Goal: Information Seeking & Learning: Learn about a topic

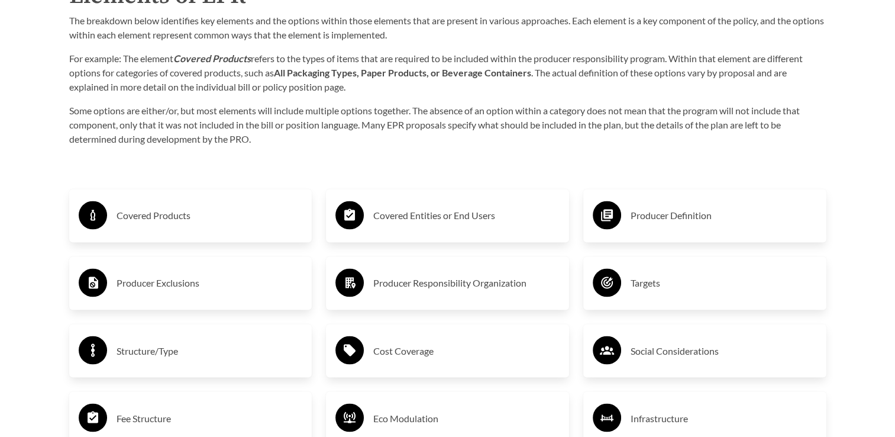
scroll to position [1953, 0]
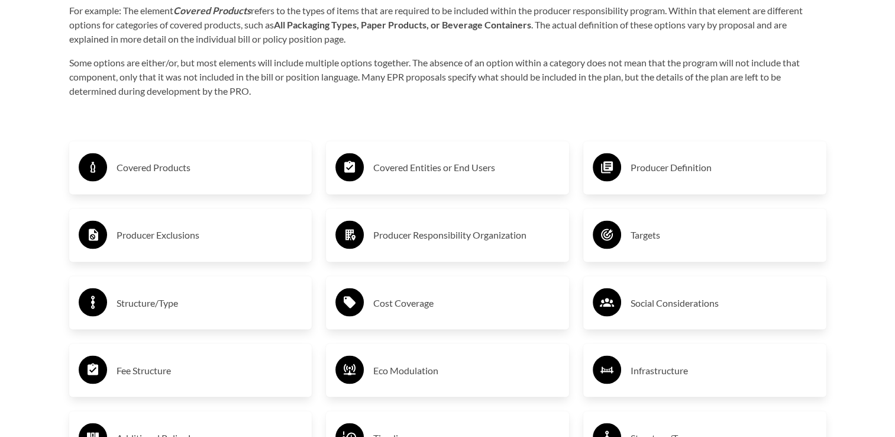
click at [169, 169] on h3 "Covered Products" at bounding box center [210, 167] width 186 height 19
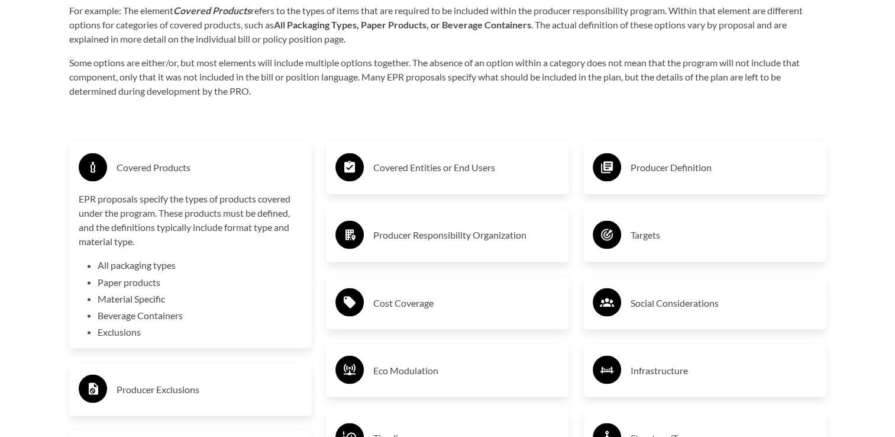
click at [293, 117] on div "Purpose of the Guide EPR for packaging and paper products is gaining attention …" at bounding box center [447, 222] width 795 height 1731
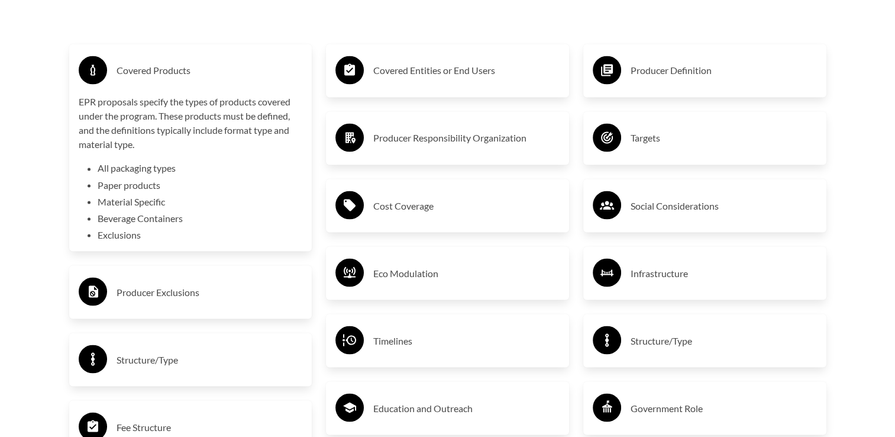
scroll to position [2071, 0]
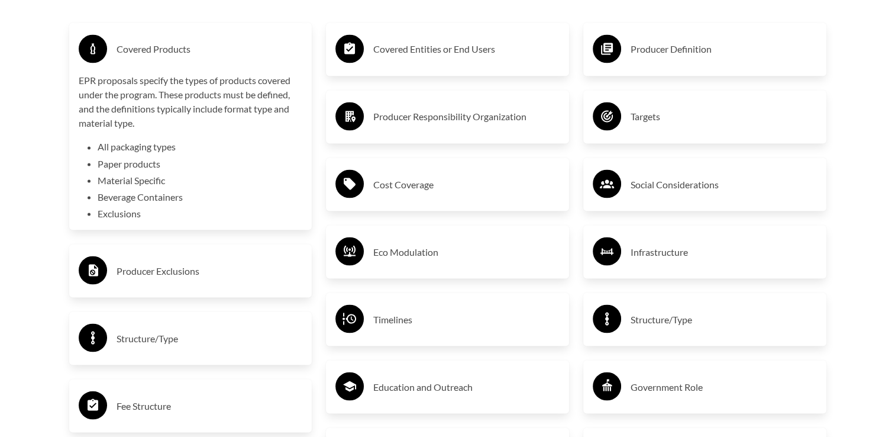
click at [166, 269] on h3 "Producer Exclusions" at bounding box center [210, 270] width 186 height 19
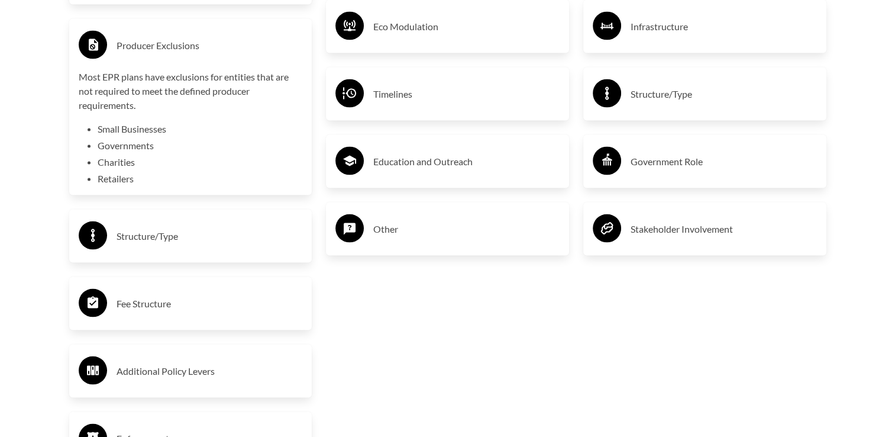
scroll to position [2248, 0]
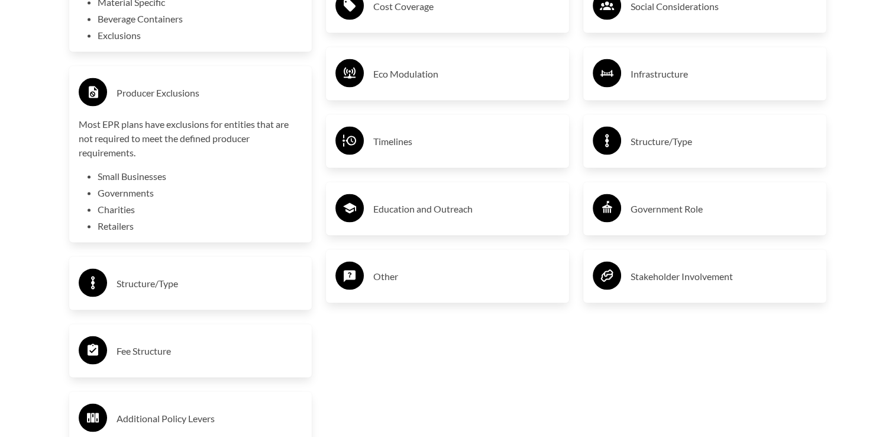
click at [147, 98] on h3 "Producer Exclusions" at bounding box center [210, 92] width 186 height 19
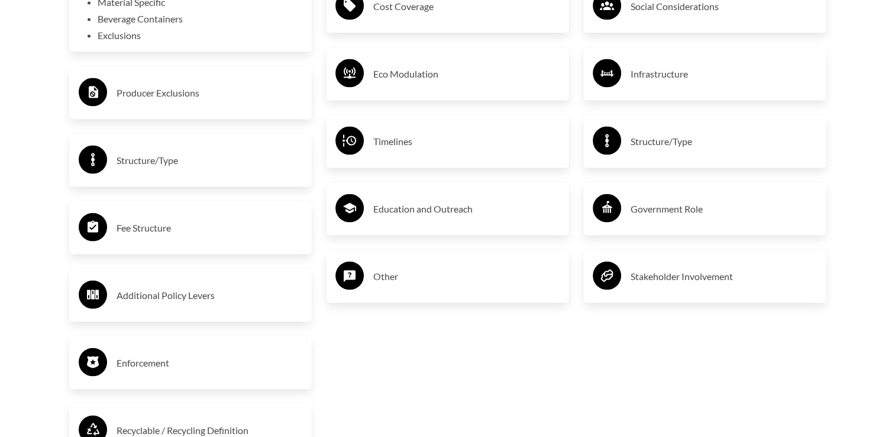
click at [142, 161] on h3 "Structure/Type" at bounding box center [210, 160] width 186 height 19
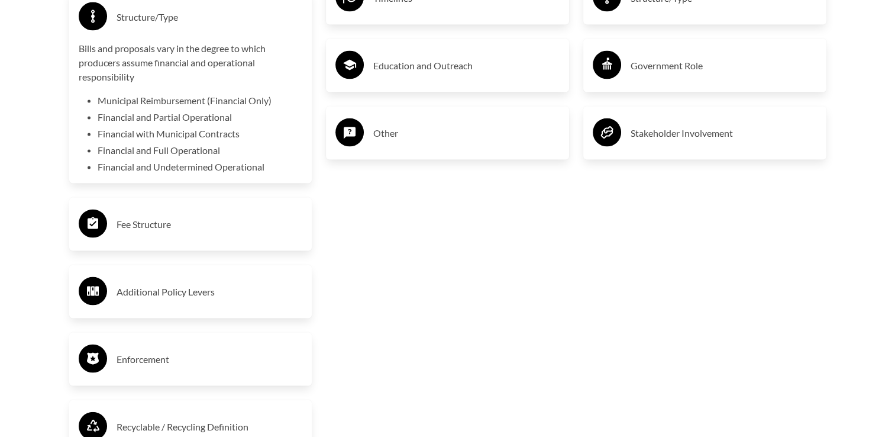
scroll to position [2426, 0]
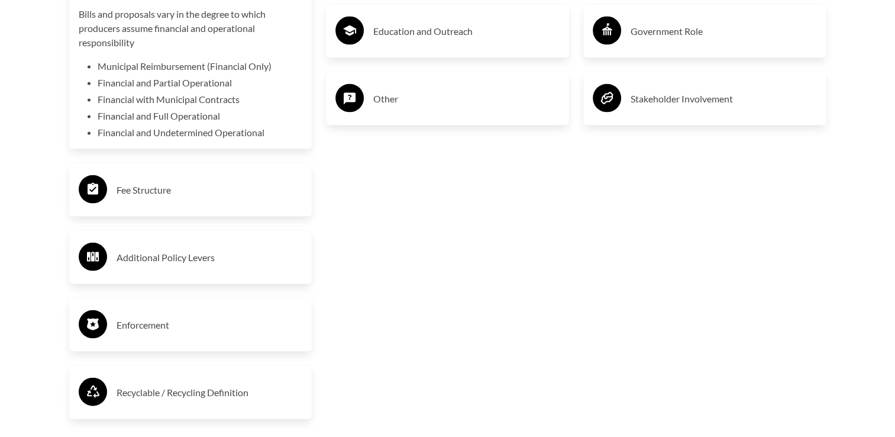
click at [148, 189] on h3 "Fee Structure" at bounding box center [210, 189] width 186 height 19
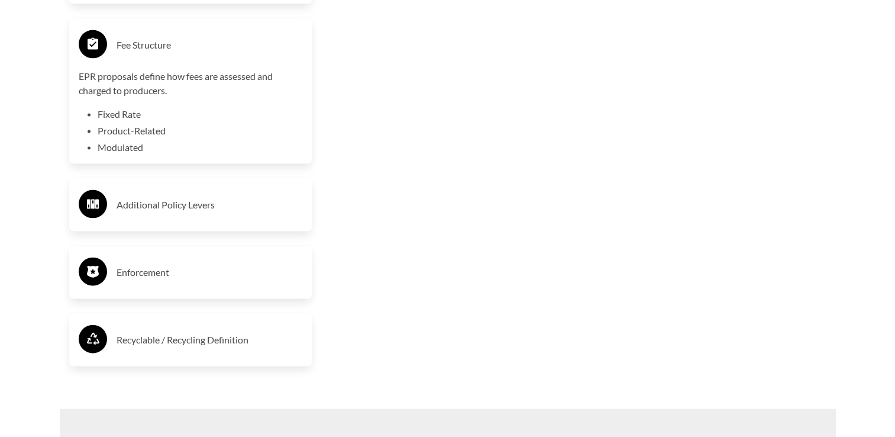
scroll to position [2604, 0]
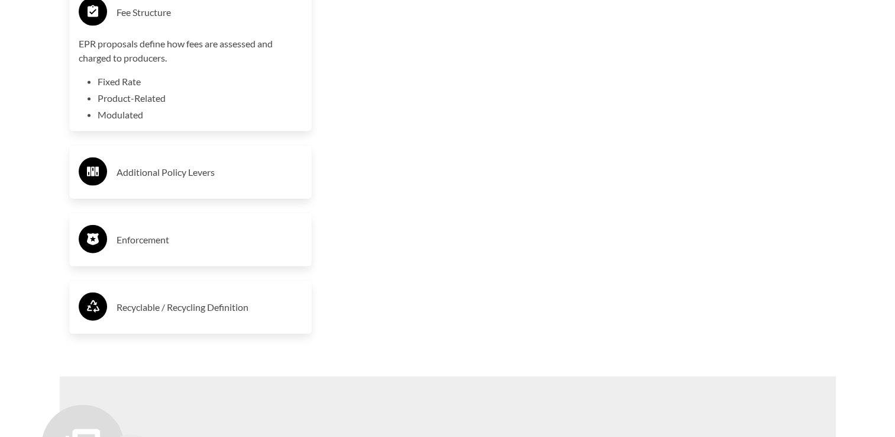
click at [176, 175] on h3 "Additional Policy Levers" at bounding box center [210, 172] width 186 height 19
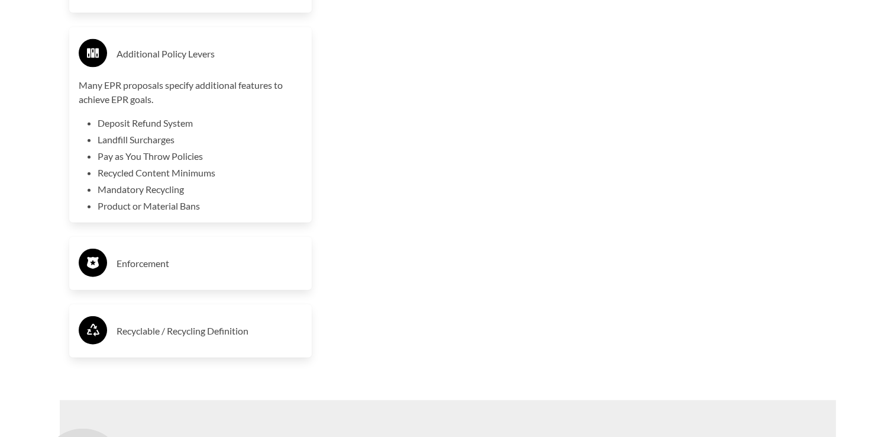
scroll to position [2840, 0]
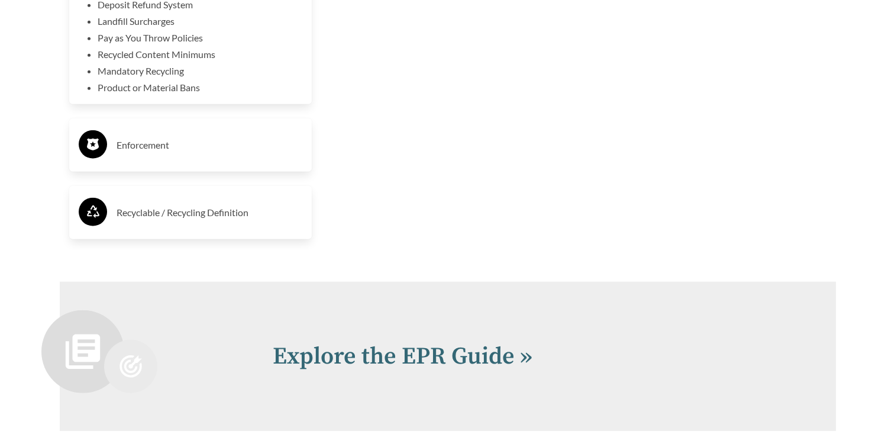
click at [147, 147] on h3 "Enforcement" at bounding box center [210, 145] width 186 height 19
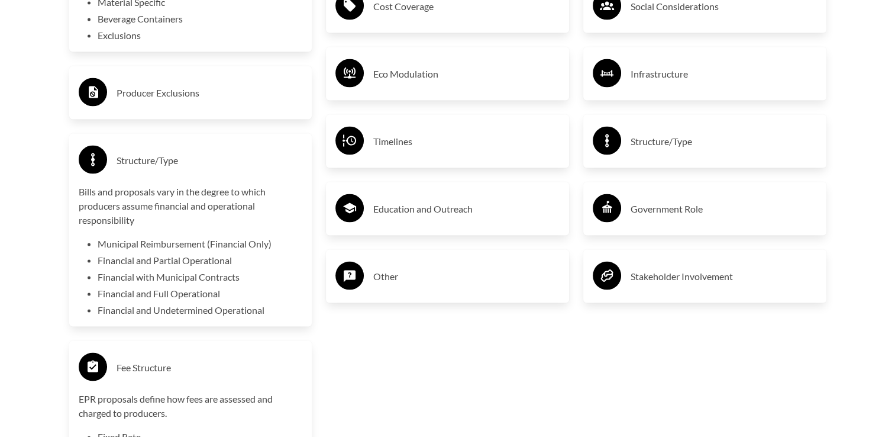
scroll to position [2012, 0]
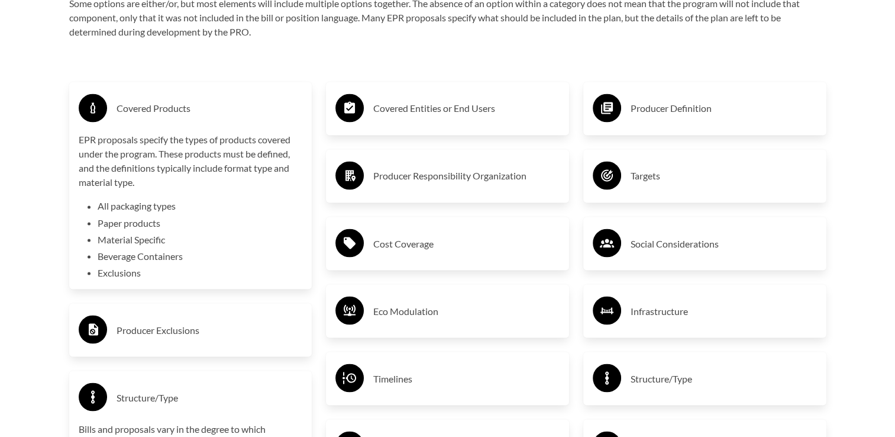
click at [409, 111] on h3 "Covered Entities or End Users" at bounding box center [466, 108] width 186 height 19
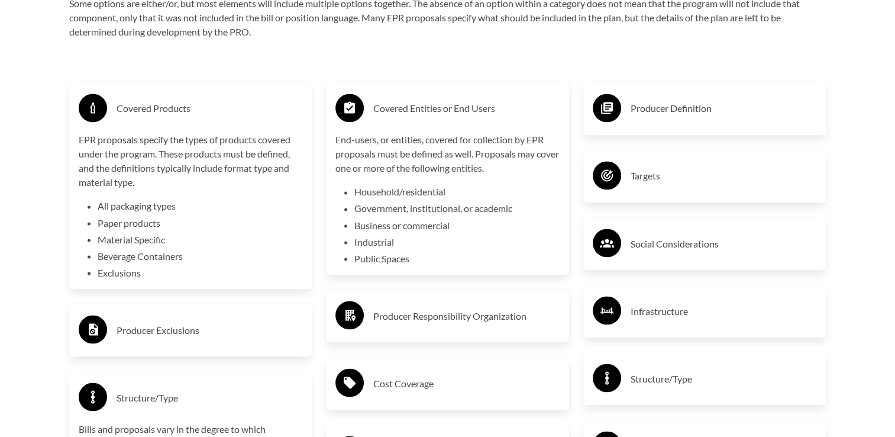
click at [455, 321] on h3 "Producer Responsibility Organization" at bounding box center [466, 315] width 186 height 19
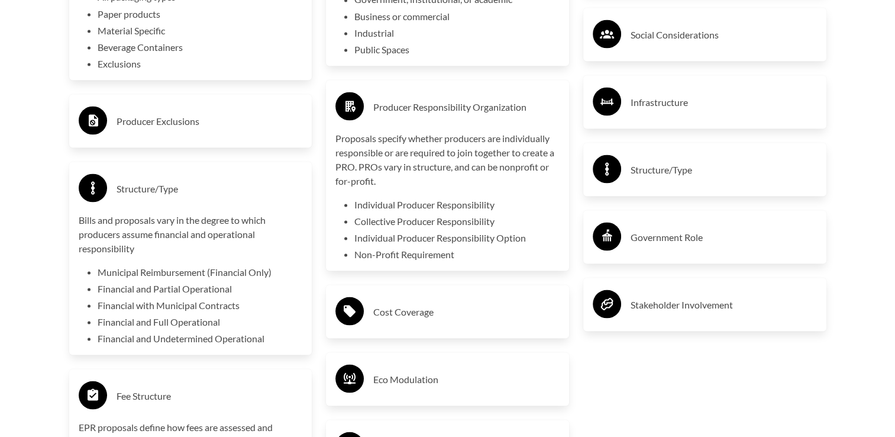
scroll to position [2248, 0]
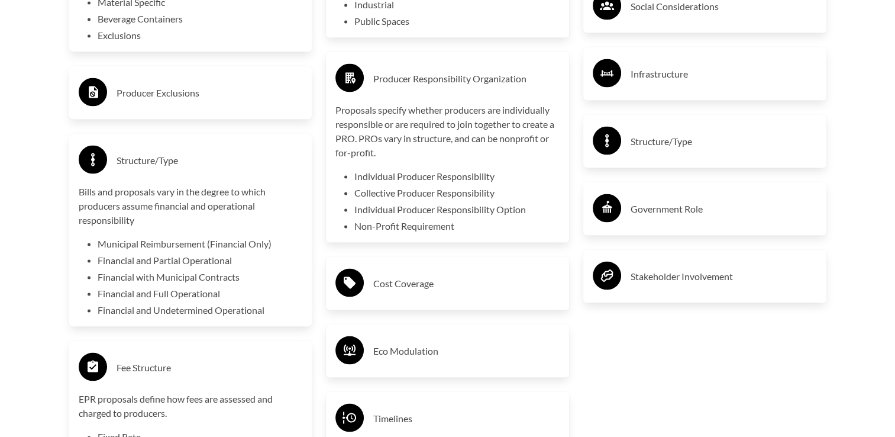
click at [410, 285] on h3 "Cost Coverage" at bounding box center [466, 283] width 186 height 19
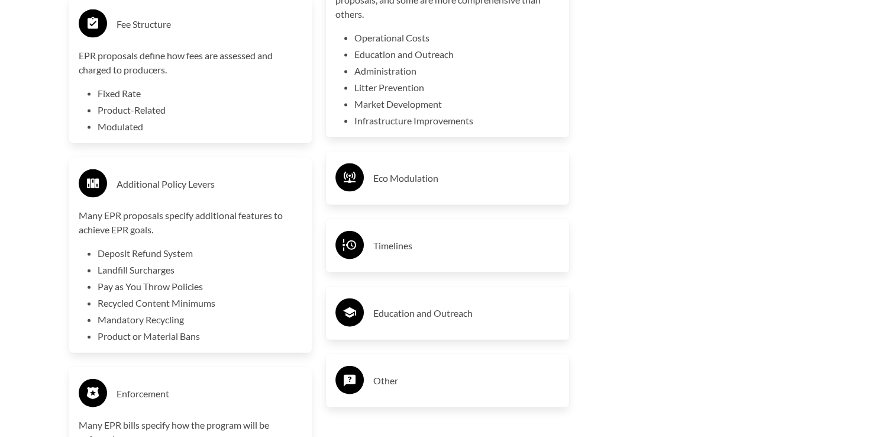
scroll to position [2604, 0]
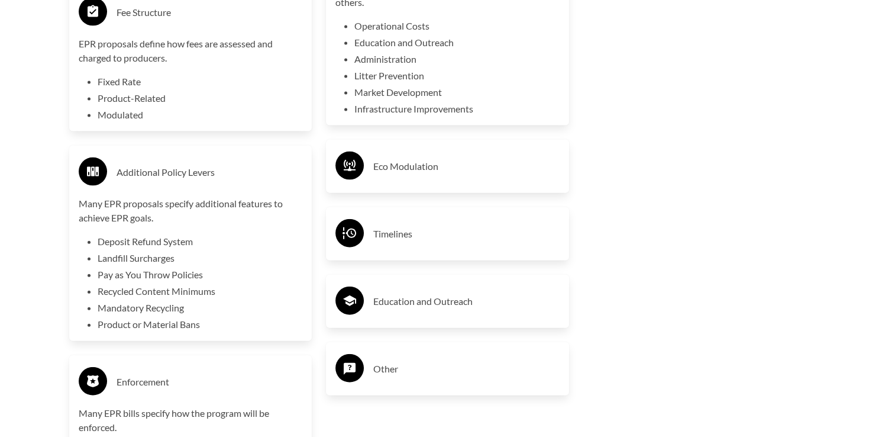
click at [413, 166] on h3 "Eco Modulation" at bounding box center [466, 166] width 186 height 19
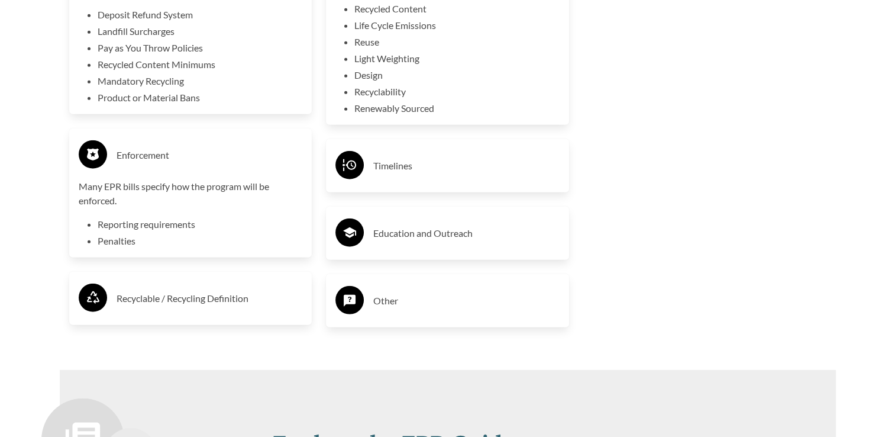
scroll to position [2840, 0]
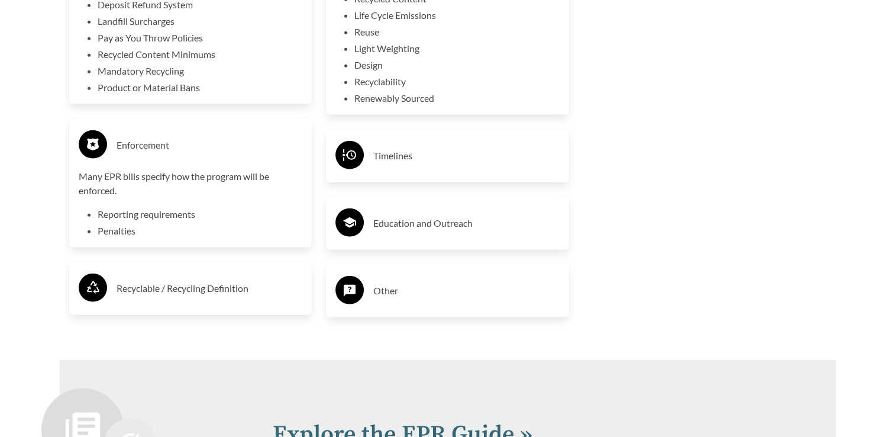
click at [389, 157] on h3 "Timelines" at bounding box center [466, 155] width 186 height 19
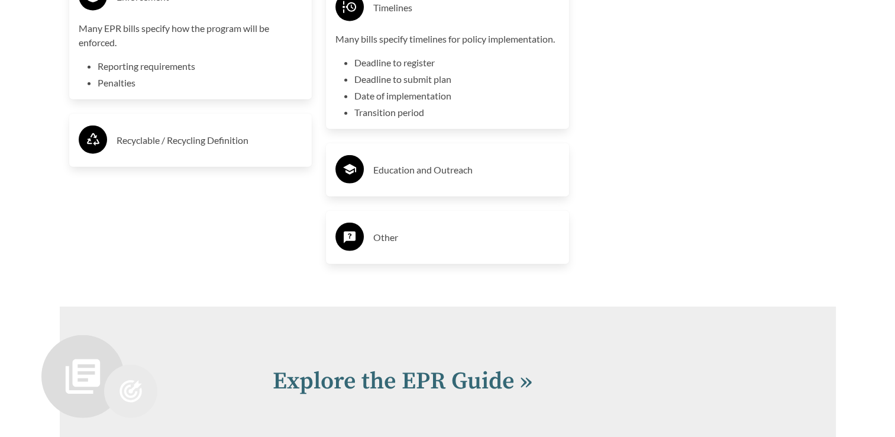
scroll to position [3018, 0]
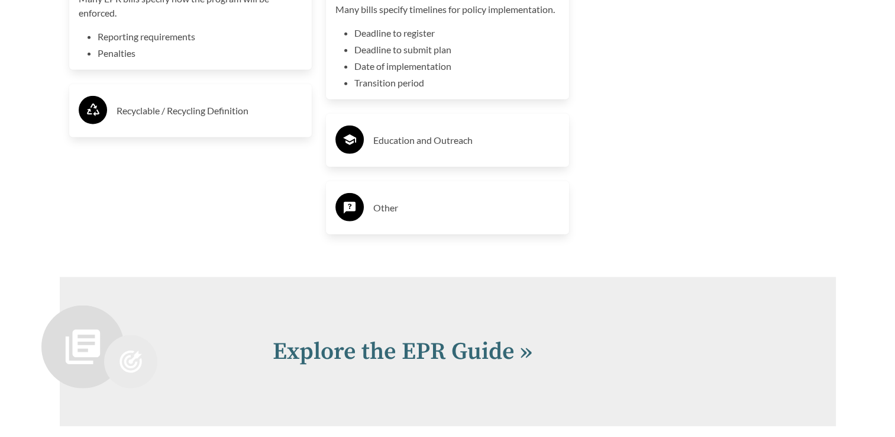
click at [446, 143] on h3 "Education and Outreach" at bounding box center [466, 140] width 186 height 19
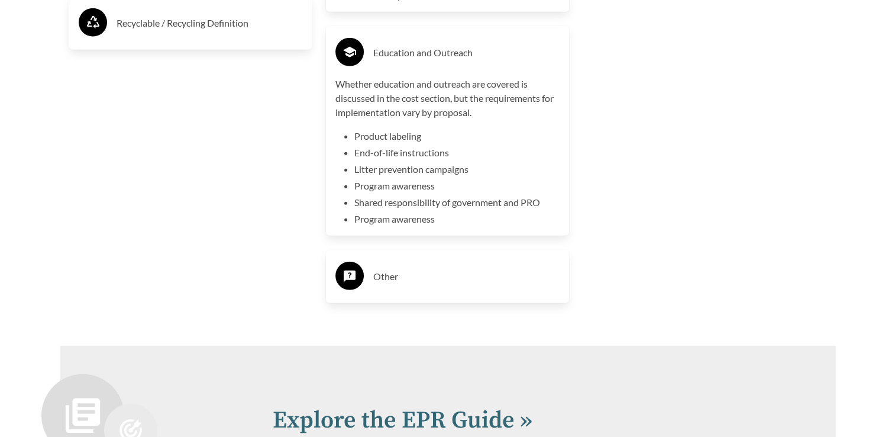
scroll to position [3136, 0]
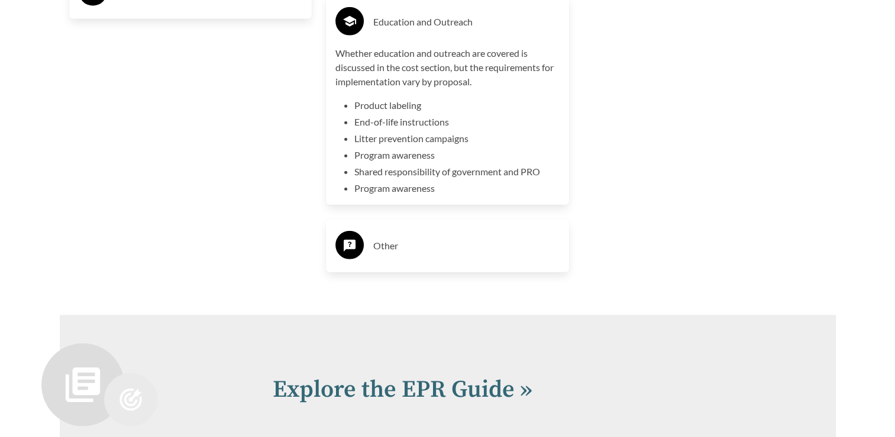
click at [388, 244] on h3 "Other" at bounding box center [466, 245] width 186 height 19
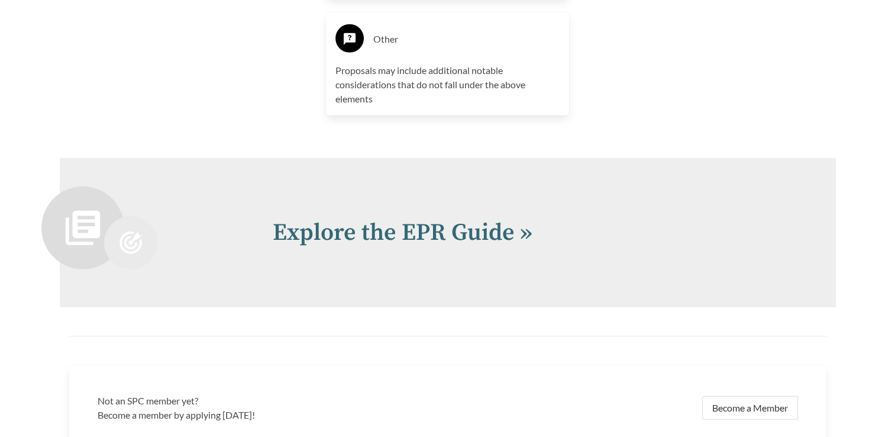
scroll to position [3205, 0]
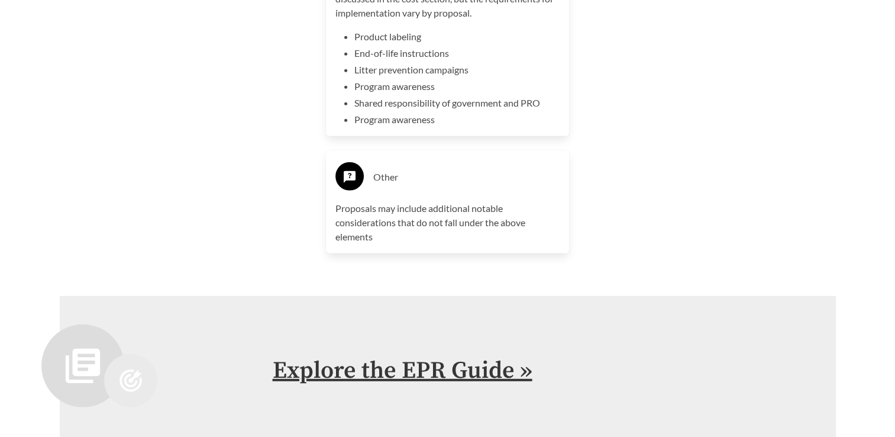
click at [385, 373] on link "Explore the EPR Guide »" at bounding box center [403, 371] width 260 height 30
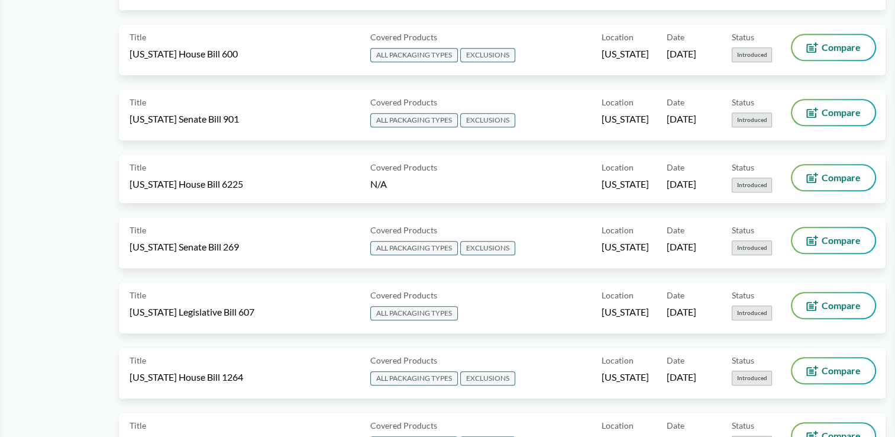
scroll to position [1065, 0]
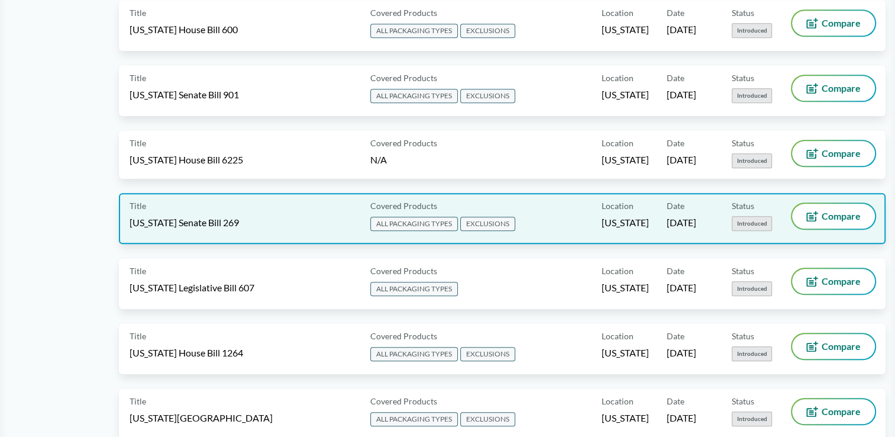
click at [196, 216] on span "[US_STATE] Senate Bill 269" at bounding box center [184, 222] width 109 height 13
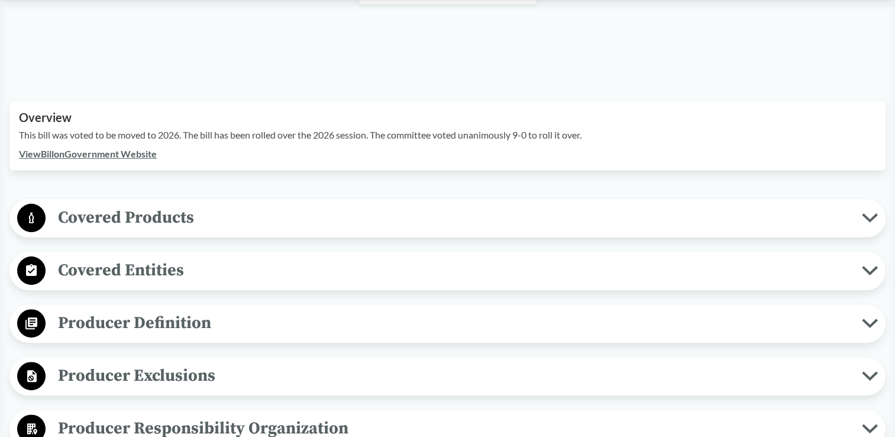
scroll to position [296, 0]
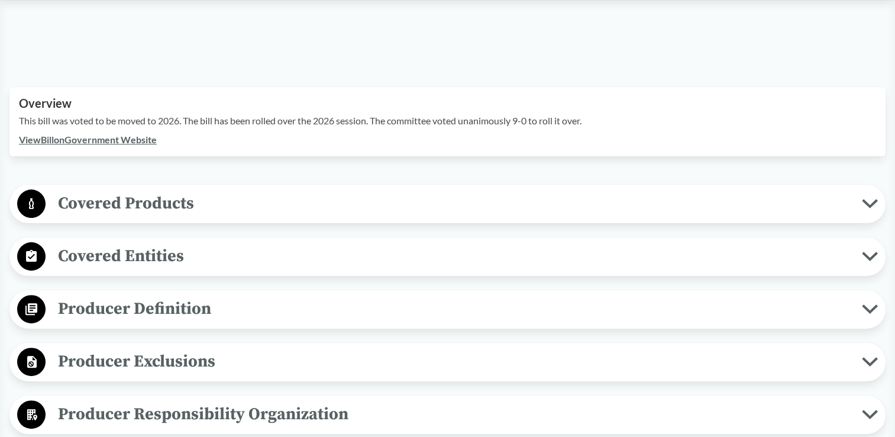
click at [870, 204] on icon at bounding box center [870, 203] width 16 height 9
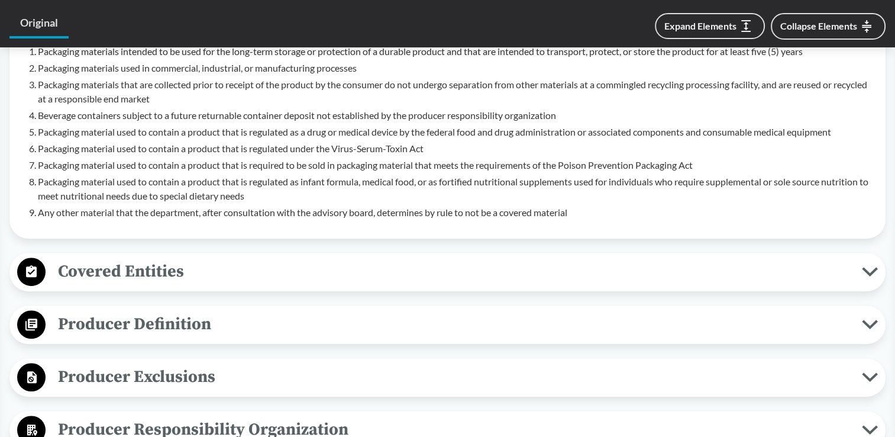
scroll to position [710, 0]
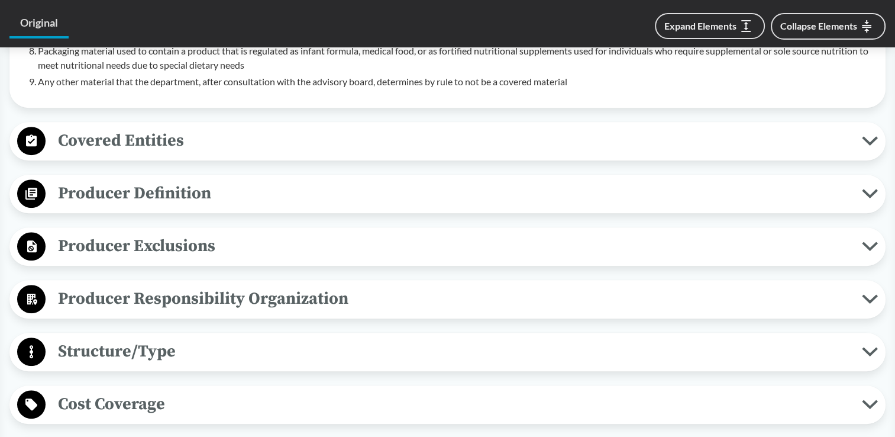
click at [866, 138] on icon at bounding box center [870, 141] width 12 height 6
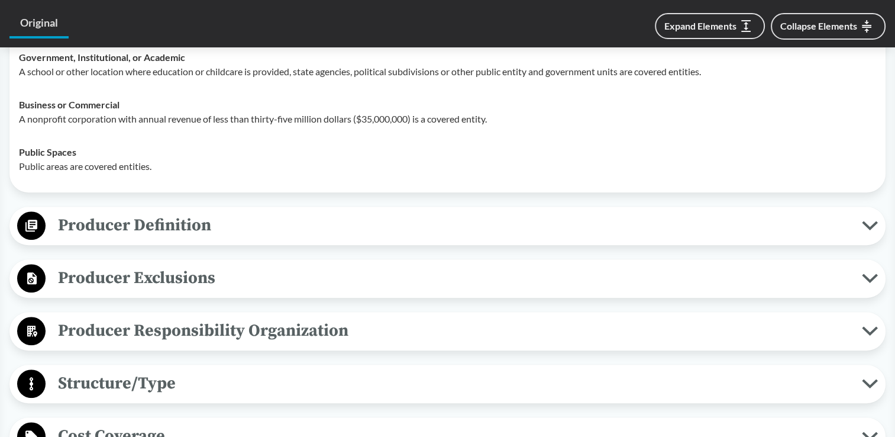
scroll to position [947, 0]
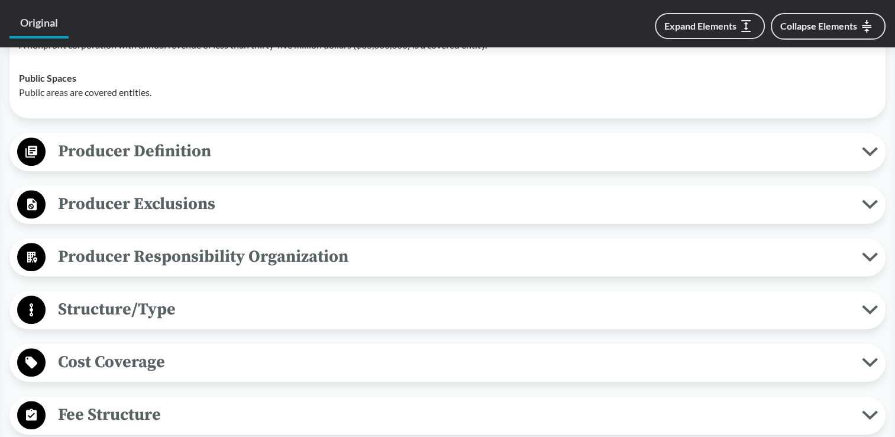
click at [870, 147] on icon at bounding box center [870, 151] width 16 height 9
